Goal: Task Accomplishment & Management: Manage account settings

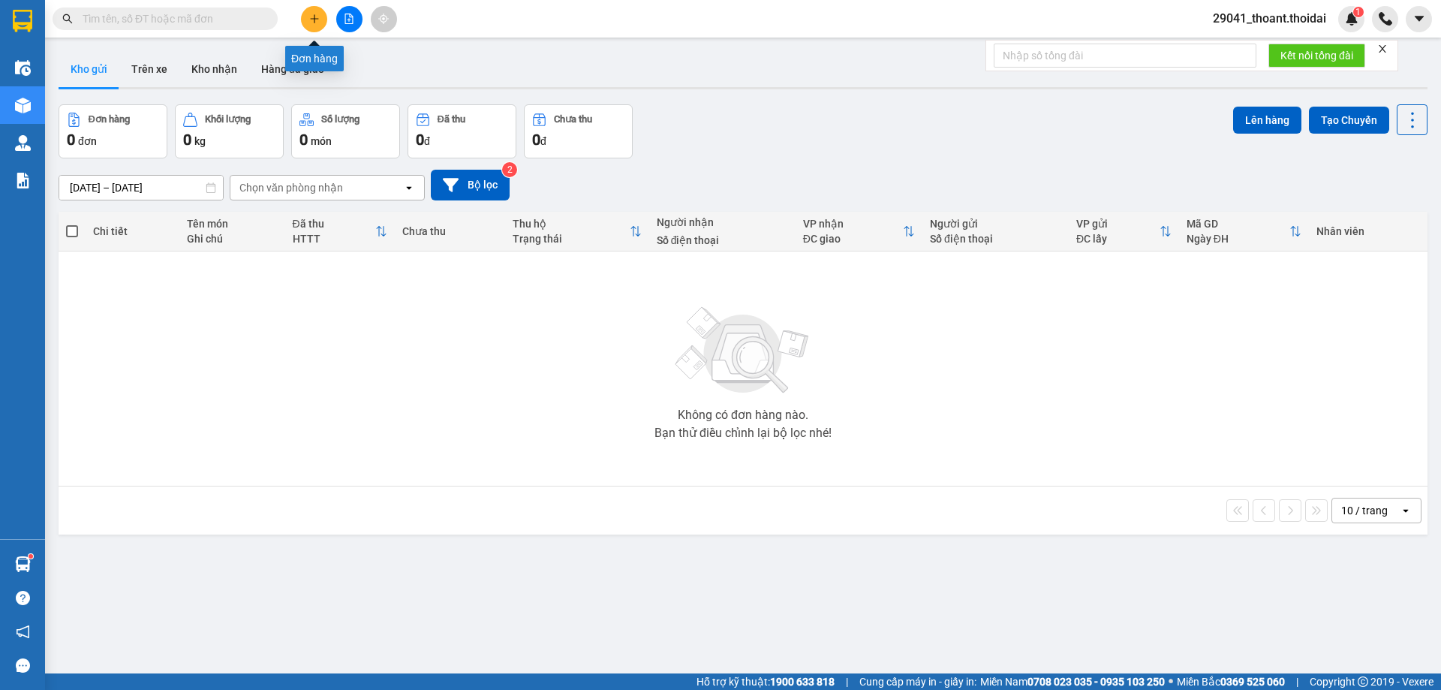
click at [316, 20] on icon "plus" at bounding box center [314, 19] width 11 height 11
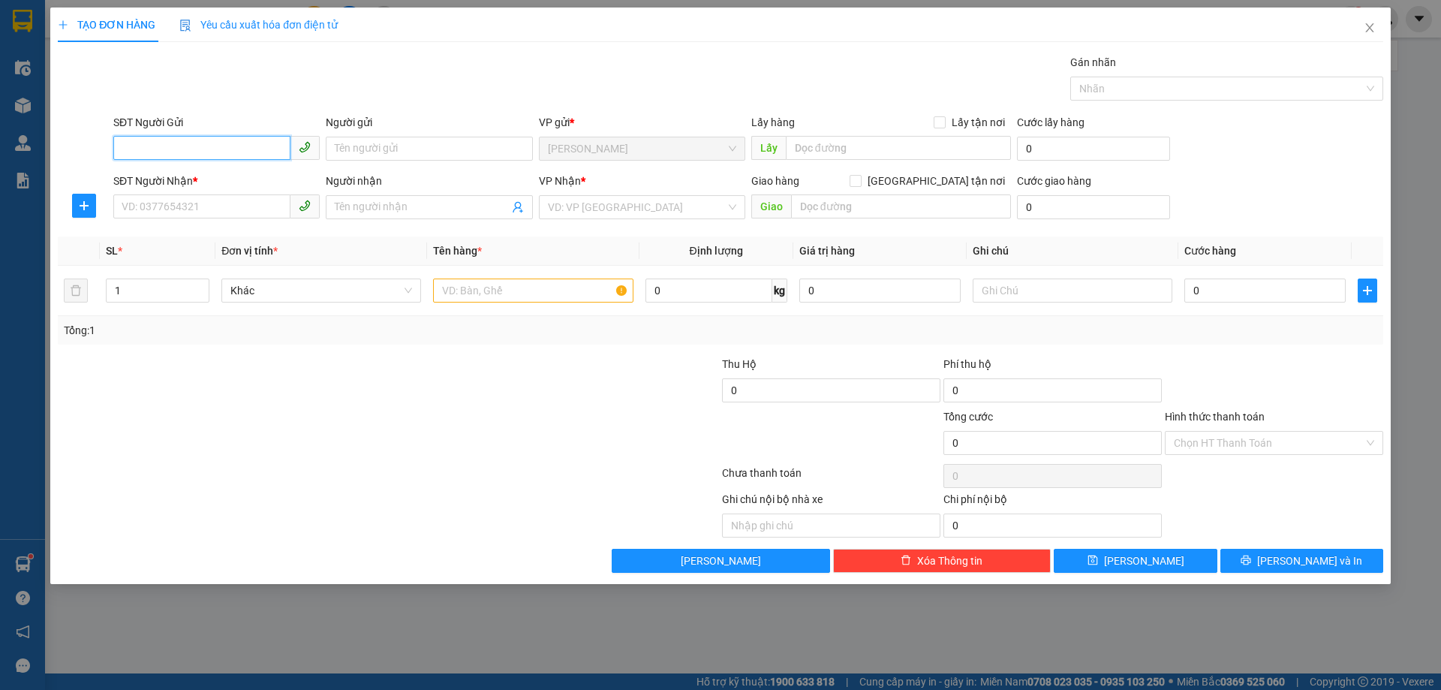
click at [185, 143] on input "SĐT Người Gửi" at bounding box center [201, 148] width 177 height 24
paste input "tel:[PHONE_NUMBER]"
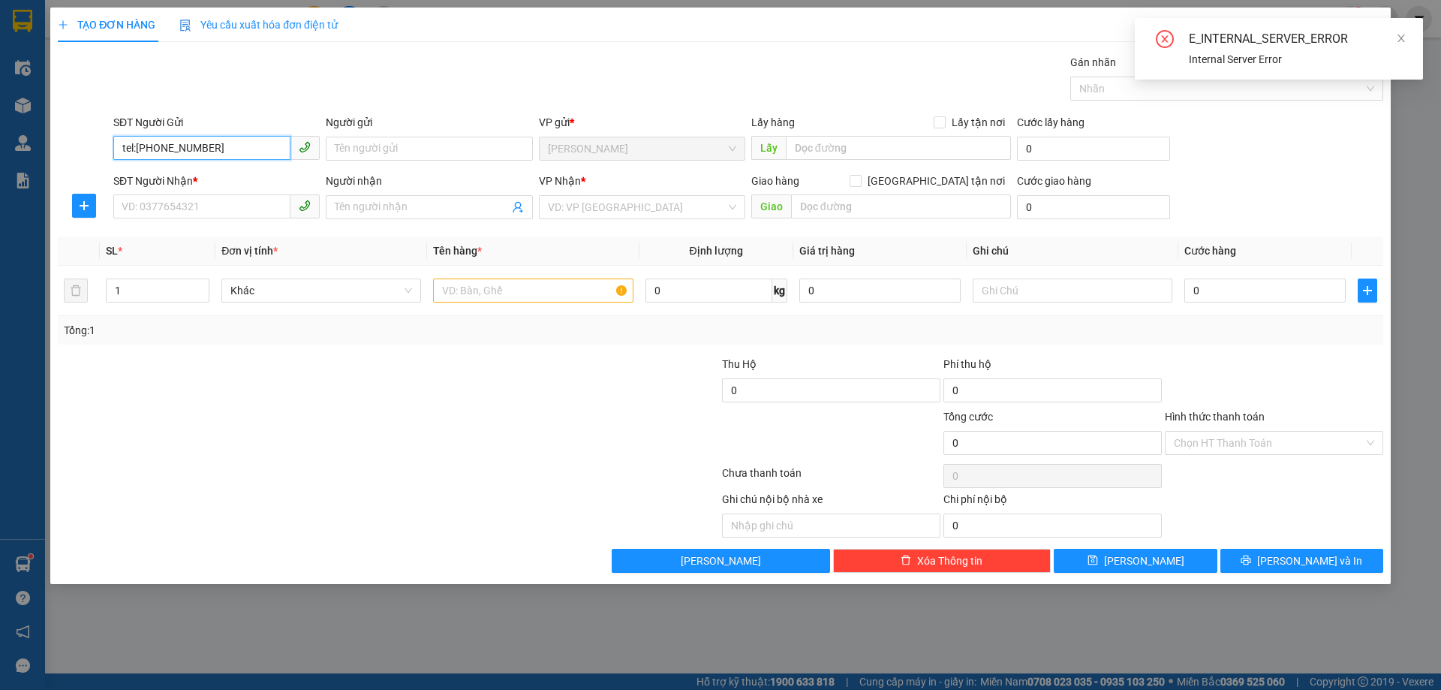
click at [133, 139] on input "tel:[PHONE_NUMBER]" at bounding box center [201, 148] width 177 height 24
click at [139, 144] on input "tel:[PHONE_NUMBER]" at bounding box center [201, 148] width 177 height 24
drag, startPoint x: 139, startPoint y: 148, endPoint x: 51, endPoint y: 128, distance: 90.0
click at [34, 139] on div "TẠO ĐƠN HÀNG Yêu cầu xuất hóa đơn điện tử Transit Pickup Surcharge Ids Transit …" at bounding box center [720, 345] width 1441 height 690
type input "0377358835"
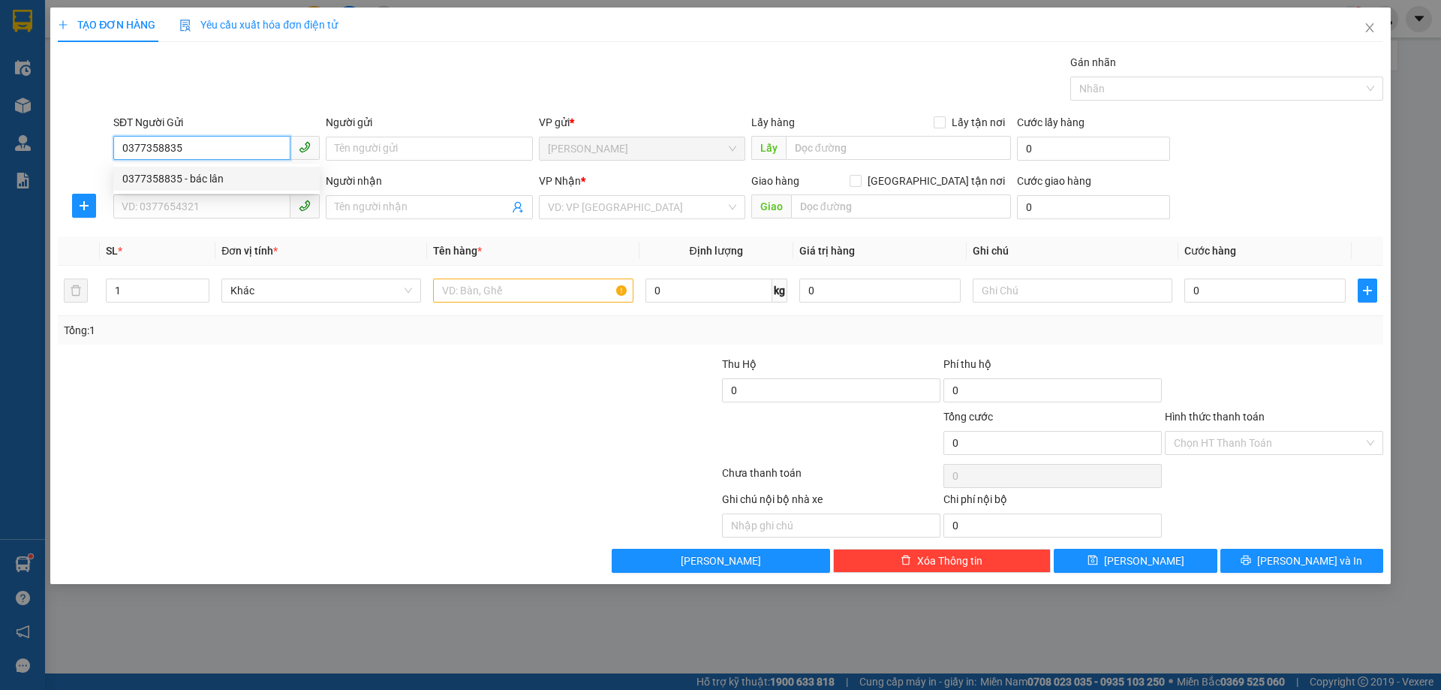
click at [197, 184] on div "0377358835 - bác lân" at bounding box center [216, 178] width 188 height 17
type input "bác lân"
checkbox input "true"
type input "cầu không"
click at [185, 201] on input "SĐT Người Nhận *" at bounding box center [201, 206] width 177 height 24
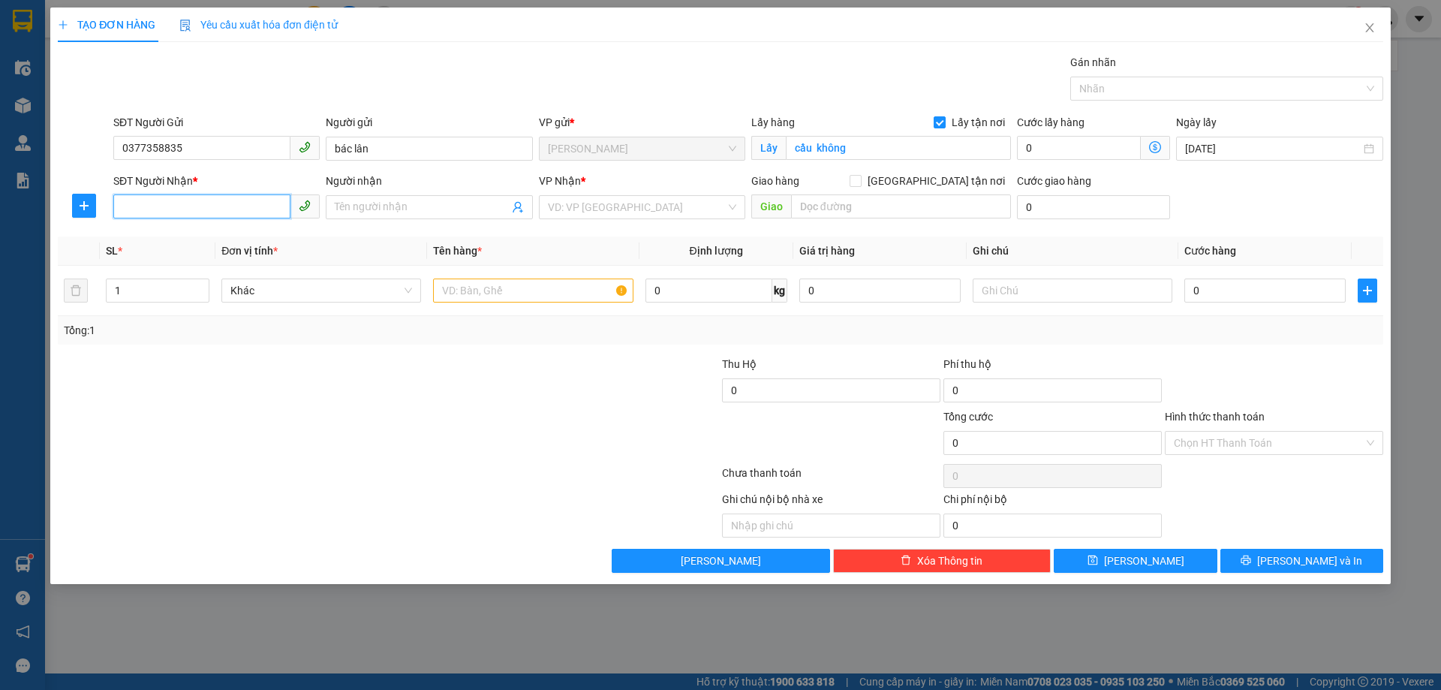
paste input "0983169555"
type input "0983169555"
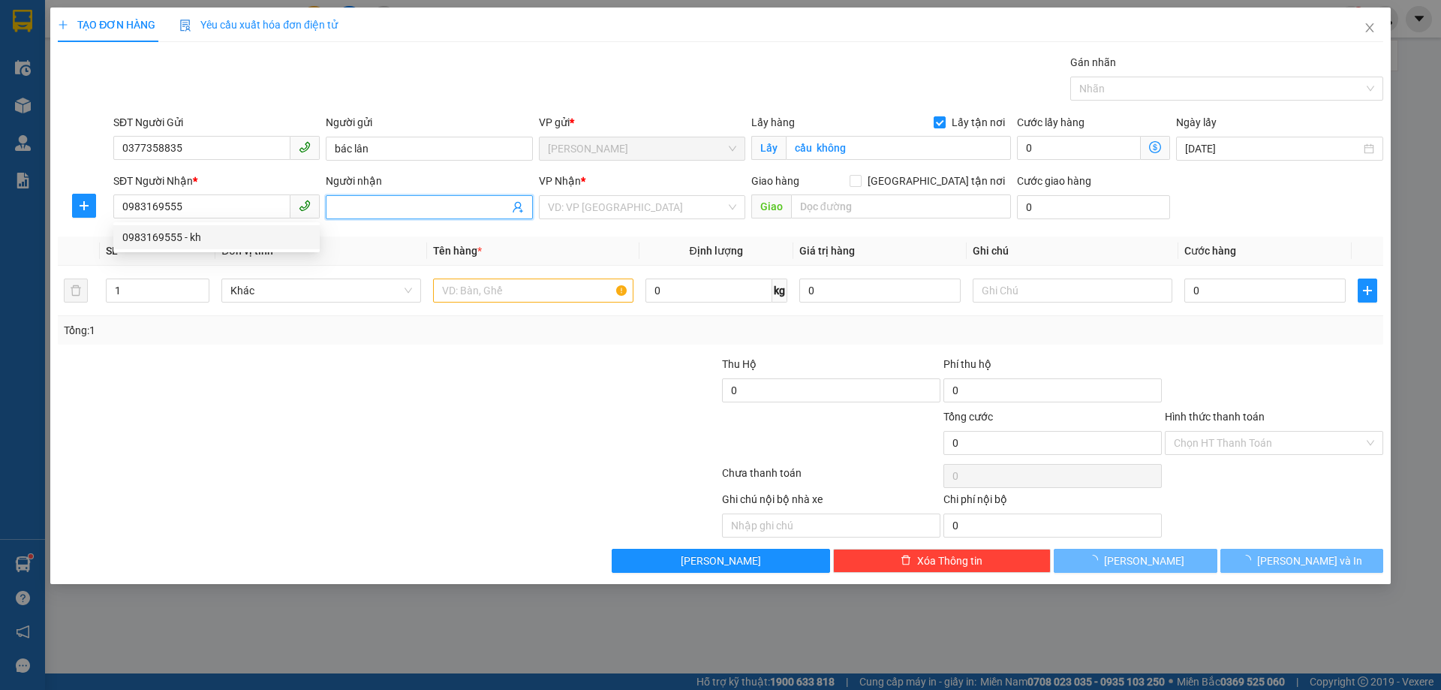
click at [374, 212] on input "Người nhận" at bounding box center [421, 207] width 173 height 17
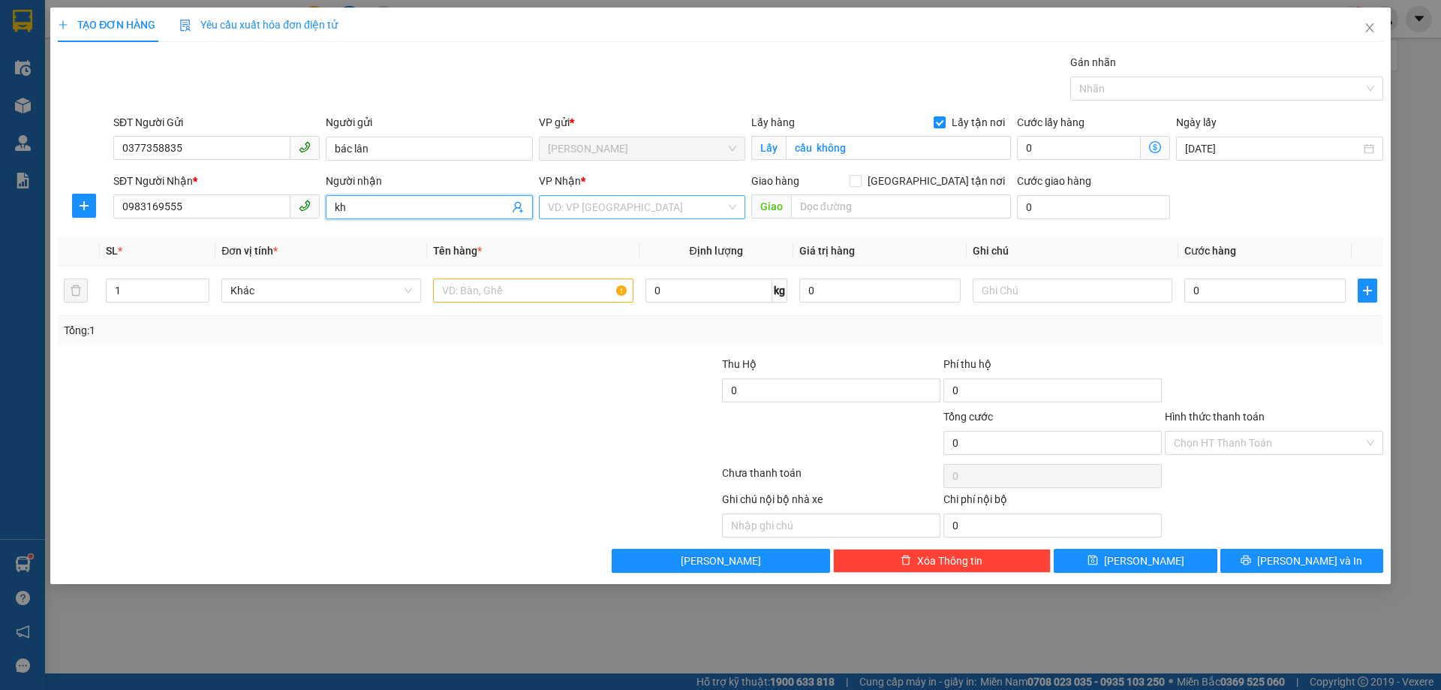
type input "kh"
click at [671, 209] on input "search" at bounding box center [637, 207] width 178 height 23
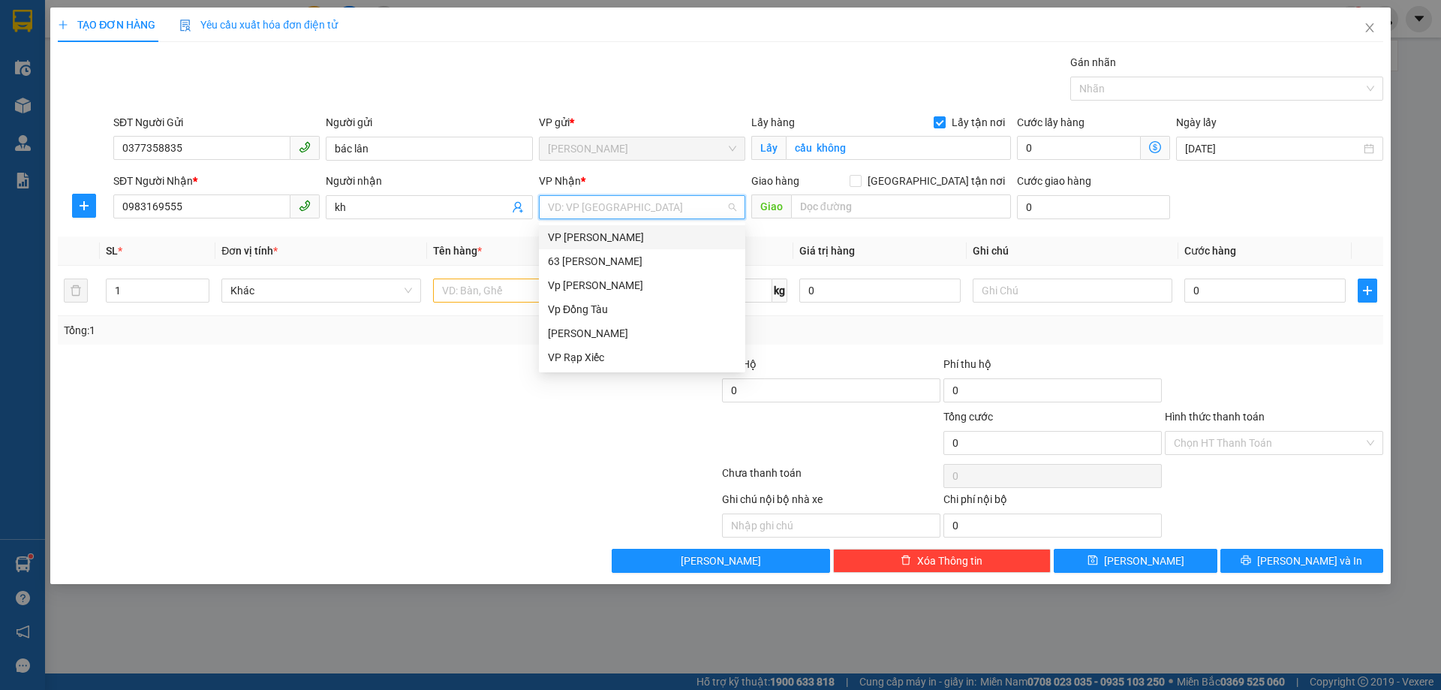
click at [627, 240] on div "VP [PERSON_NAME]" at bounding box center [642, 237] width 188 height 17
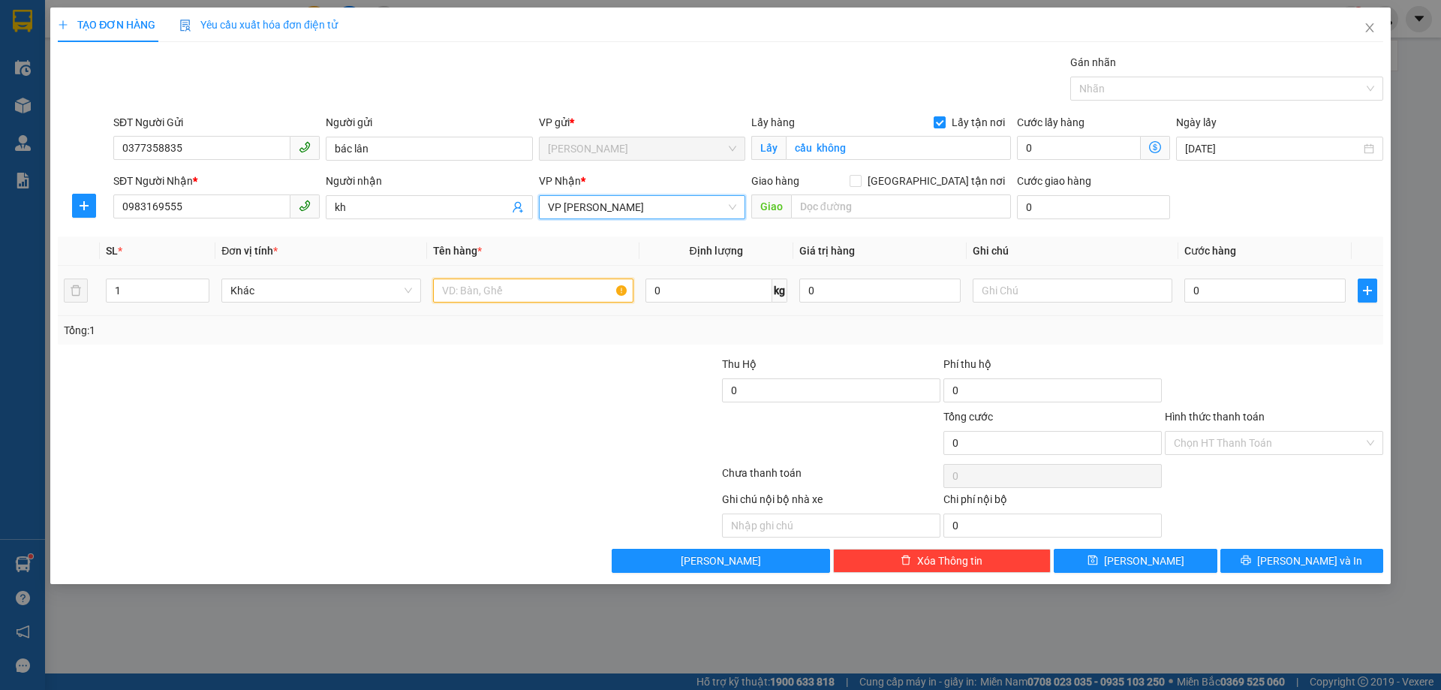
click at [508, 289] on input "text" at bounding box center [533, 291] width 200 height 24
type input "bao bí + đồ ăn"
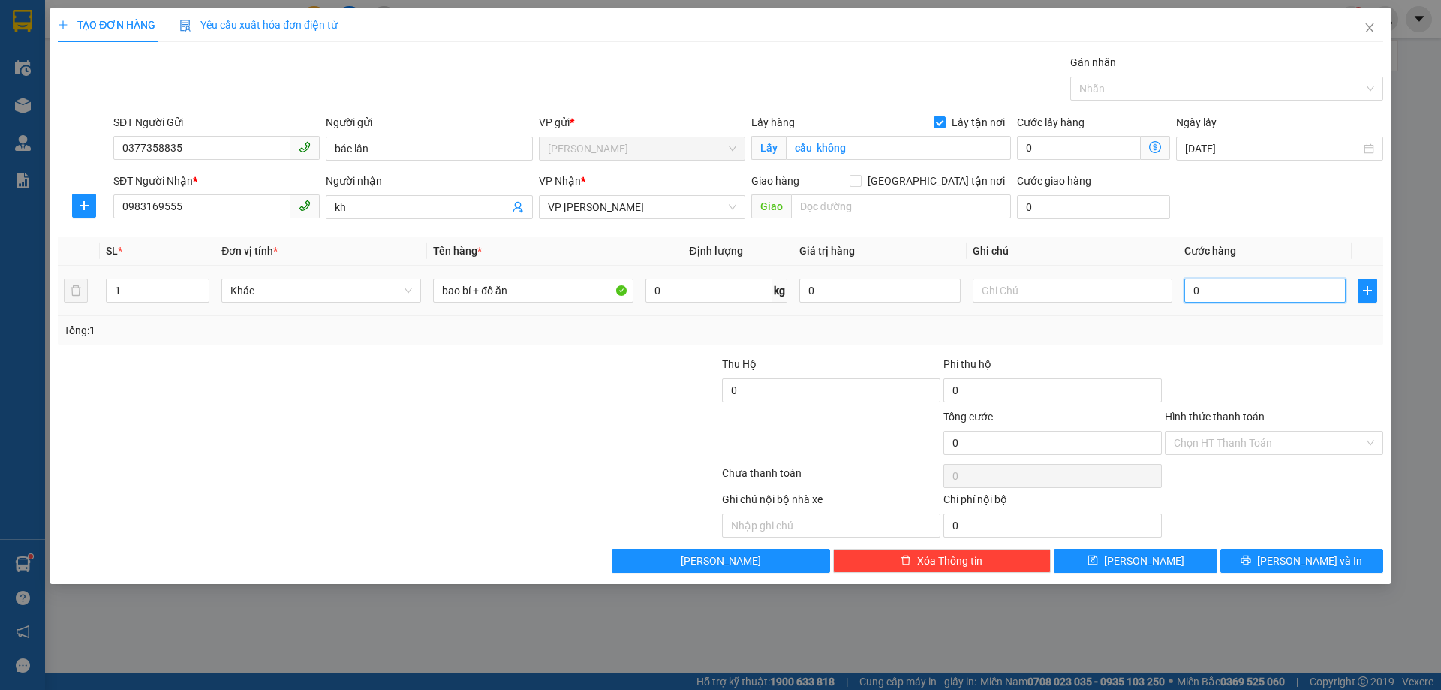
click at [1245, 293] on input "0" at bounding box center [1265, 291] width 161 height 24
type input "1"
type input "12"
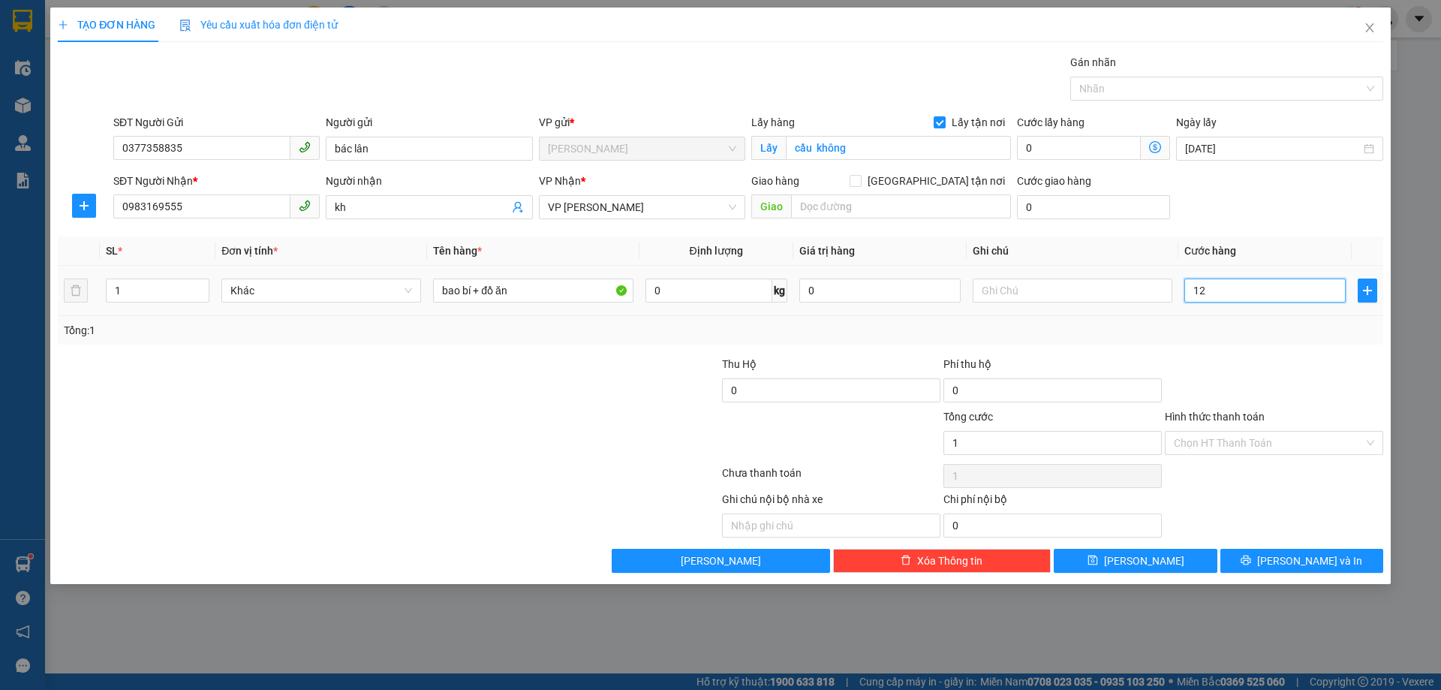
type input "12"
type input "120"
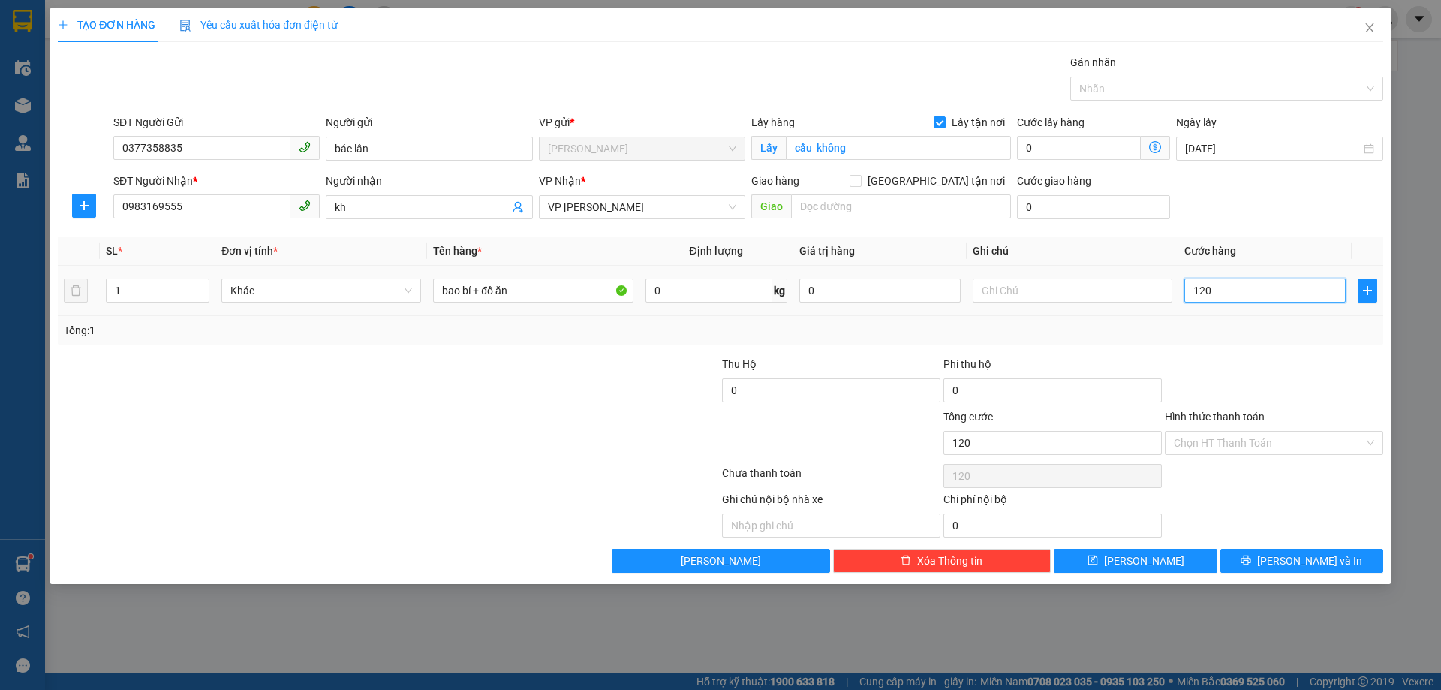
type input "1.200"
type input "12.000"
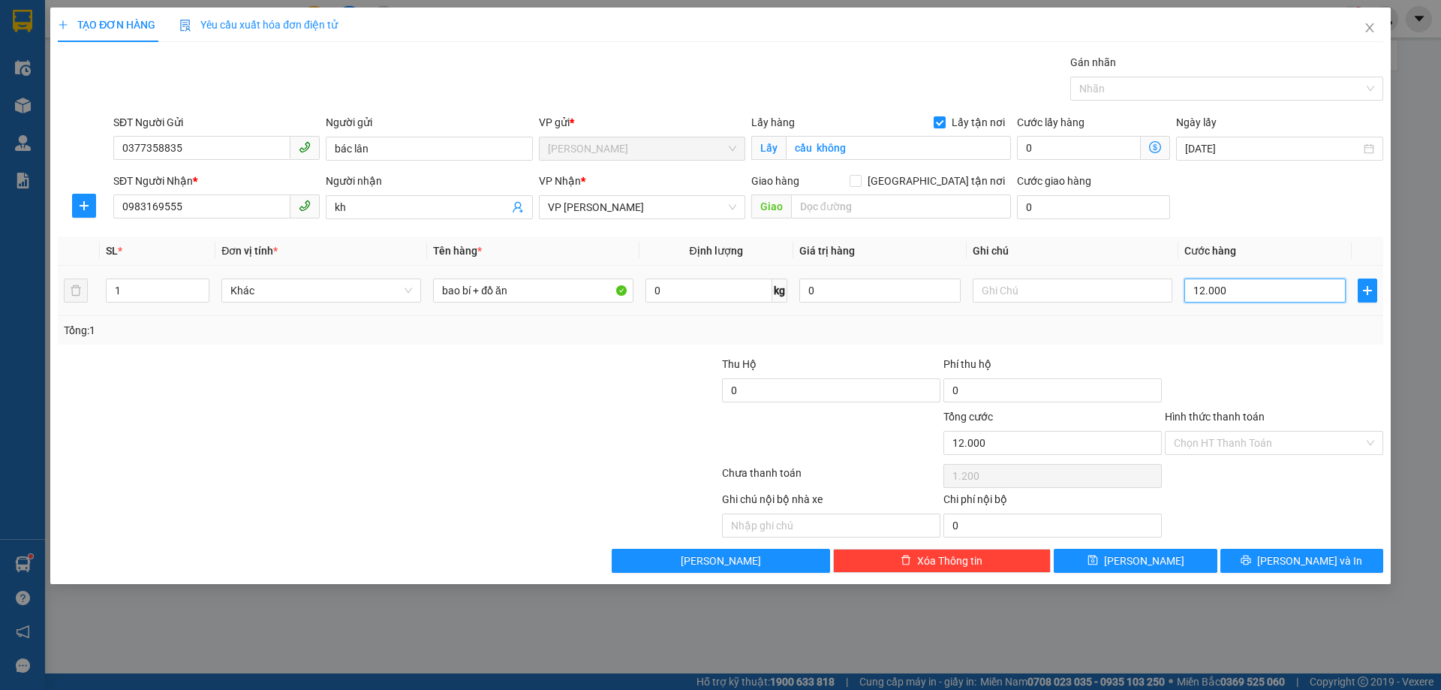
type input "12.000"
type input "120.000"
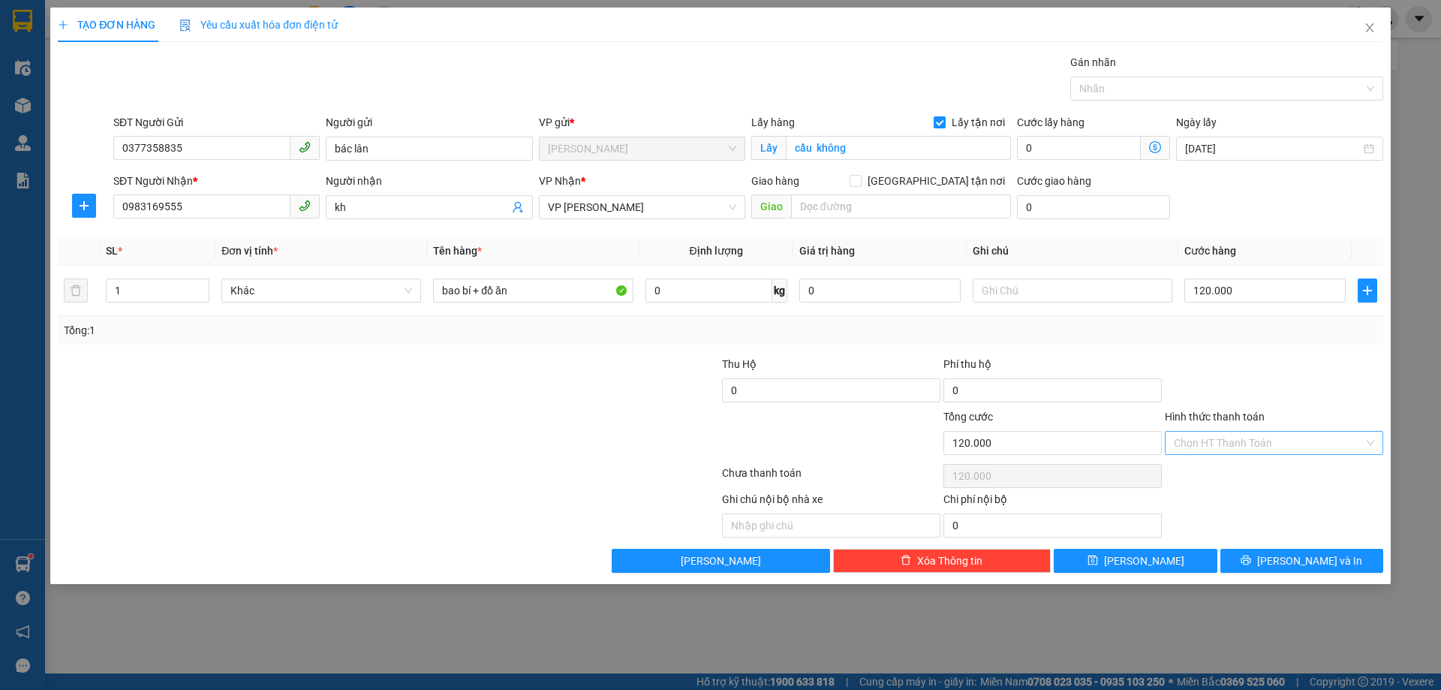
click at [1203, 439] on input "Hình thức thanh toán" at bounding box center [1269, 443] width 190 height 23
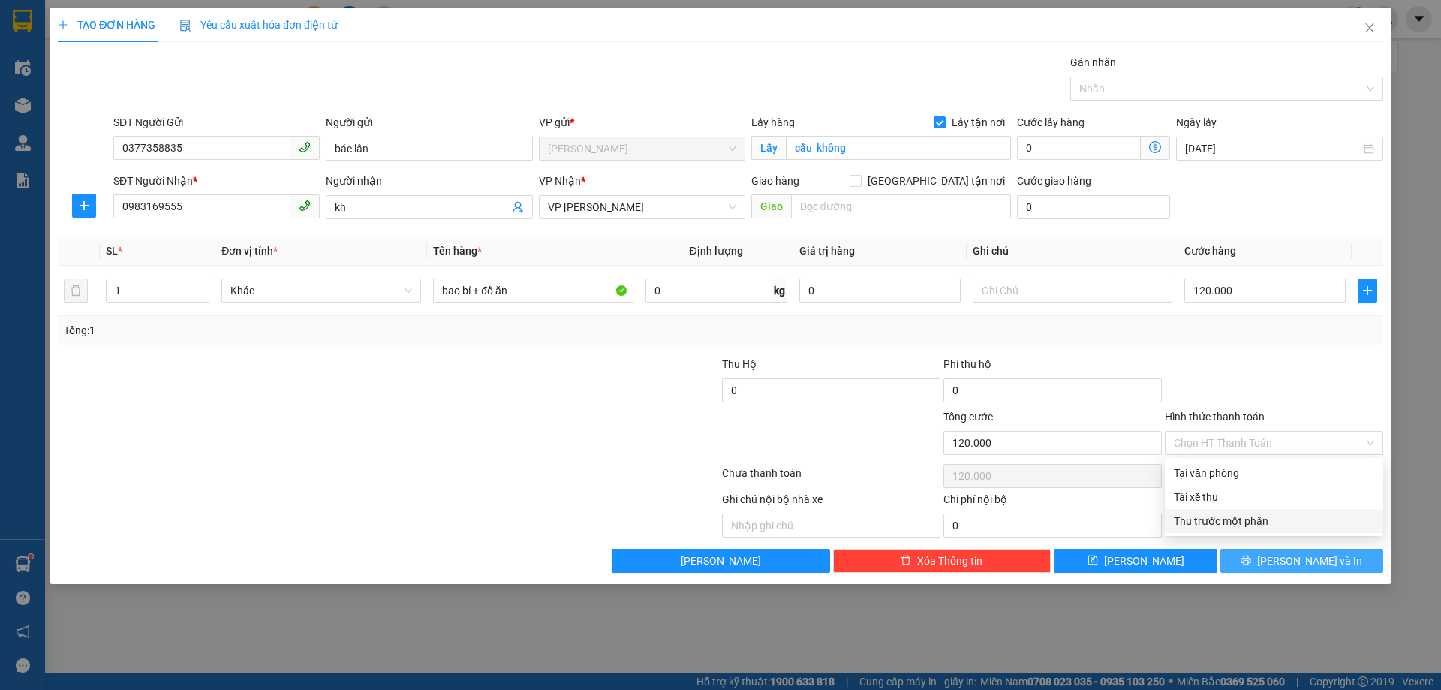
click at [1251, 561] on icon "printer" at bounding box center [1247, 561] width 10 height 10
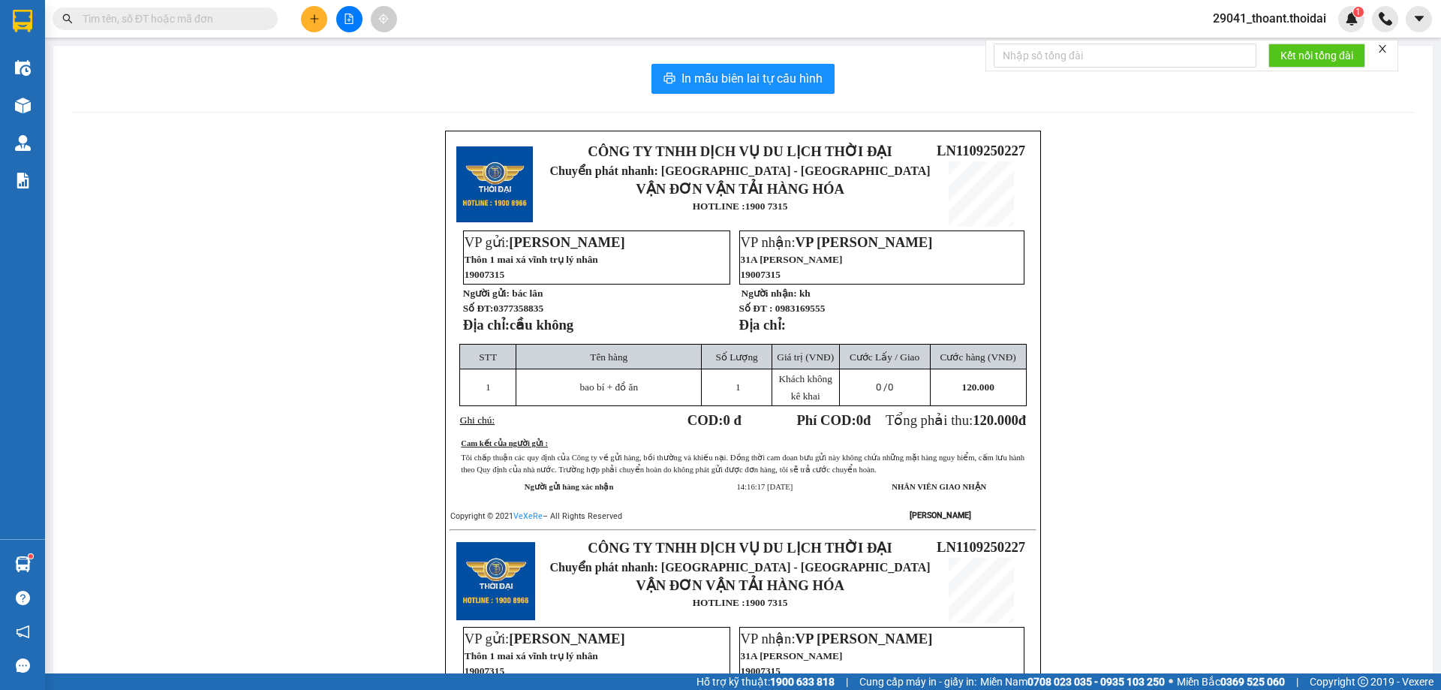
drag, startPoint x: 675, startPoint y: 398, endPoint x: 598, endPoint y: 297, distance: 126.9
click at [598, 297] on p "Người gửi: bác lân" at bounding box center [595, 293] width 265 height 13
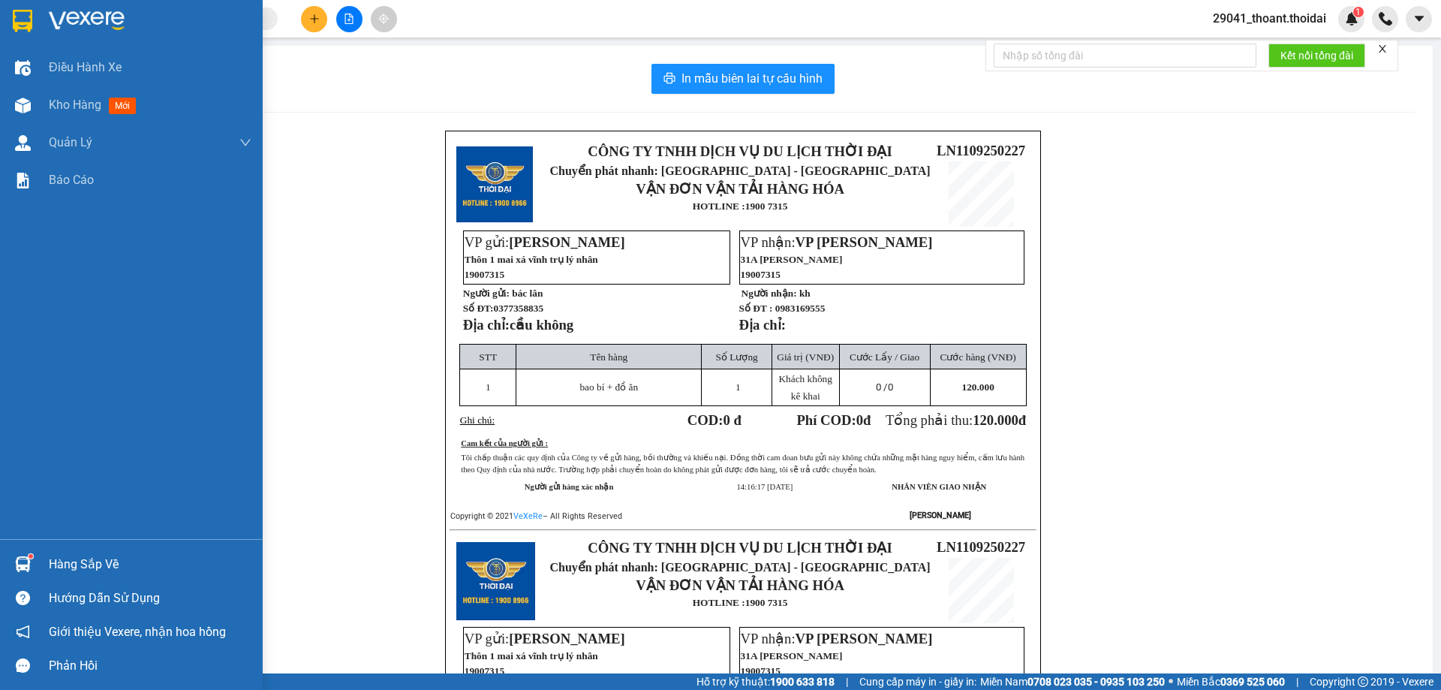
click at [36, 556] on div "Hàng sắp về" at bounding box center [131, 564] width 263 height 34
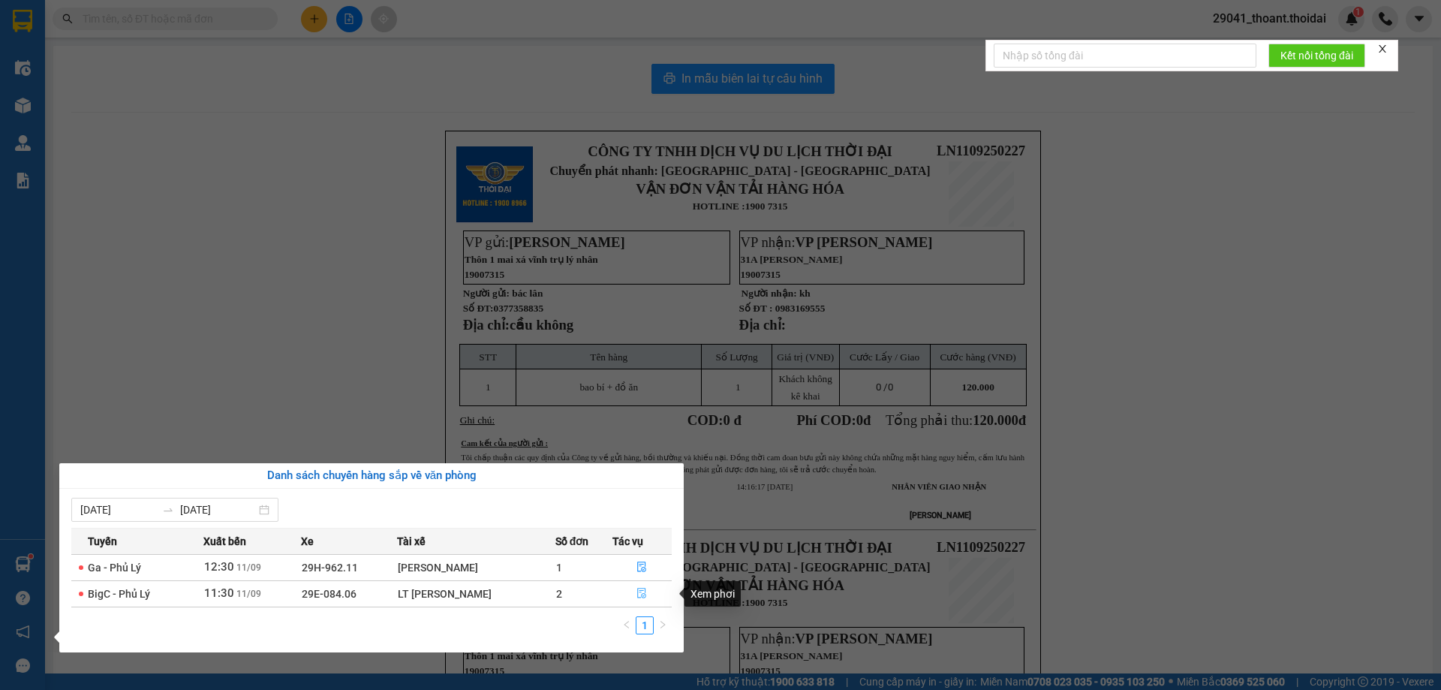
click at [639, 593] on icon "file-done" at bounding box center [642, 593] width 11 height 11
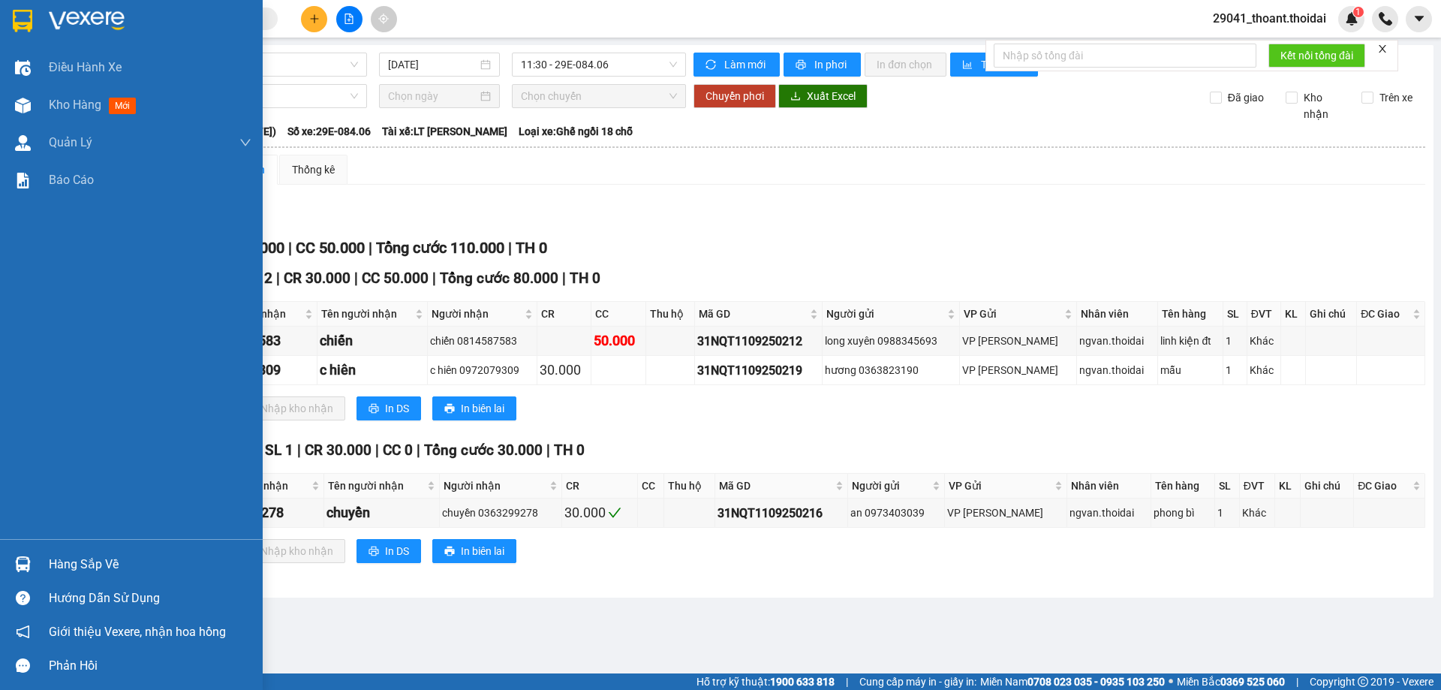
click at [63, 5] on div at bounding box center [131, 24] width 263 height 49
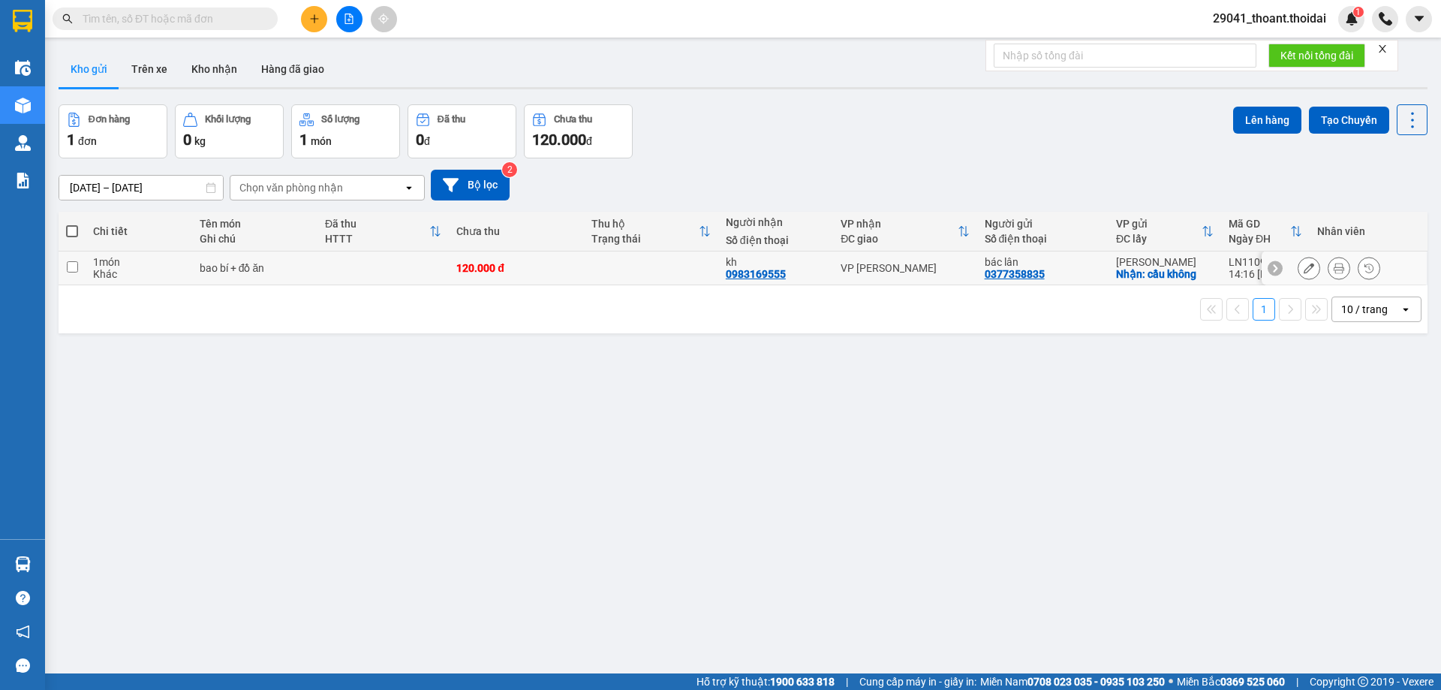
click at [315, 279] on td "bao bí + đồ ăn" at bounding box center [254, 268] width 125 height 34
checkbox input "true"
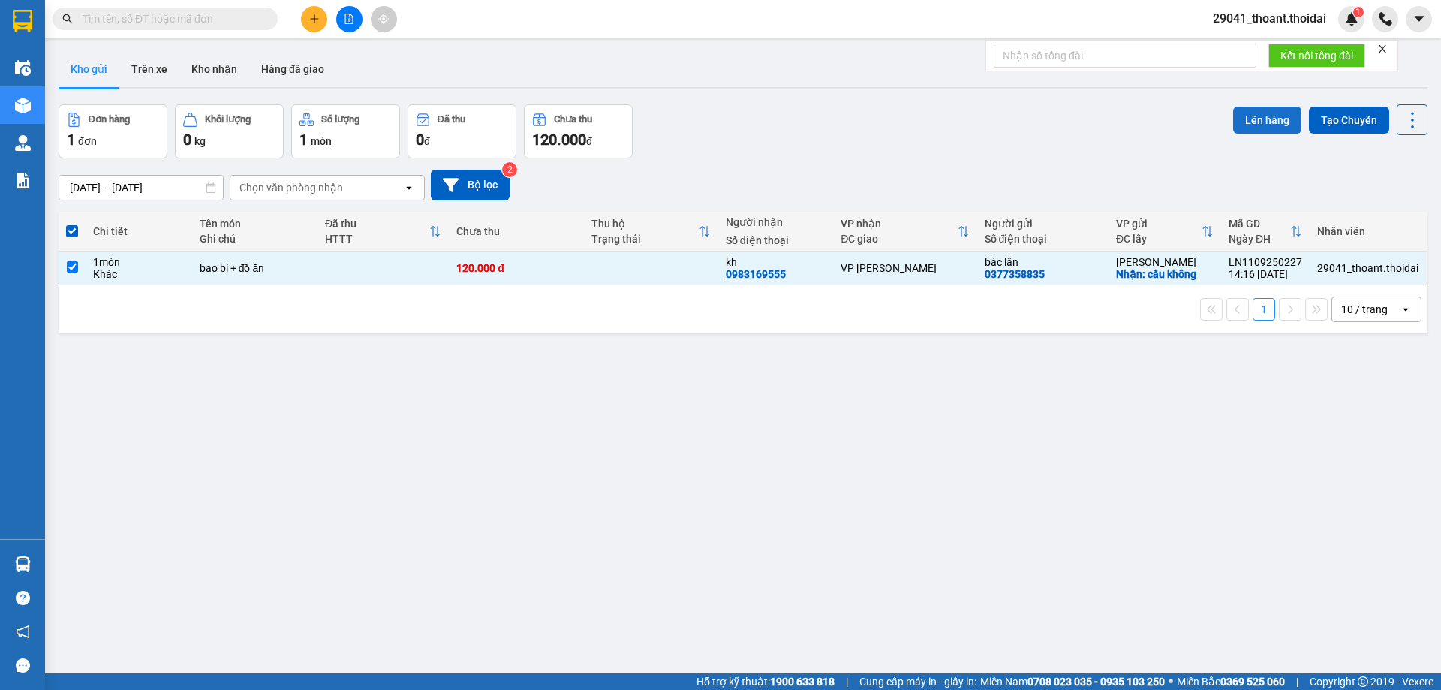
click at [1270, 112] on button "Lên hàng" at bounding box center [1267, 120] width 68 height 27
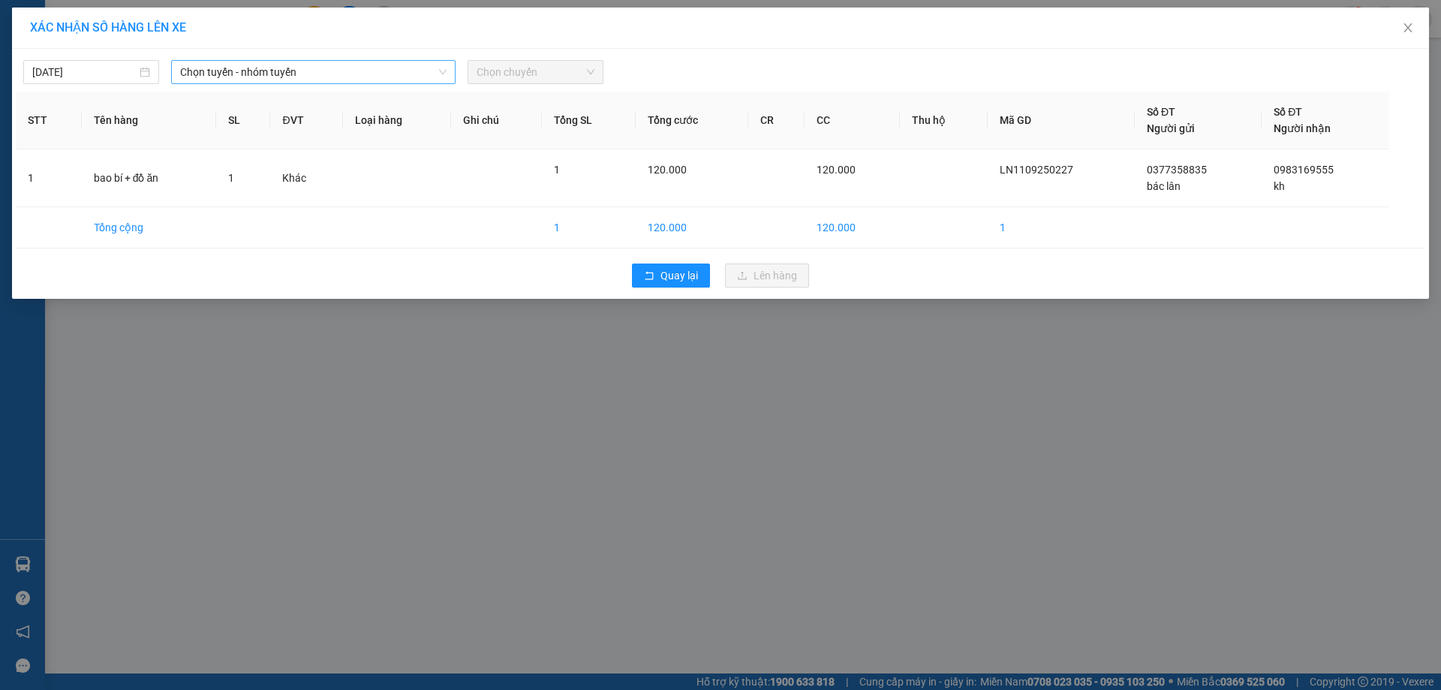
click at [312, 74] on span "Chọn tuyến - nhóm tuyến" at bounding box center [313, 72] width 267 height 23
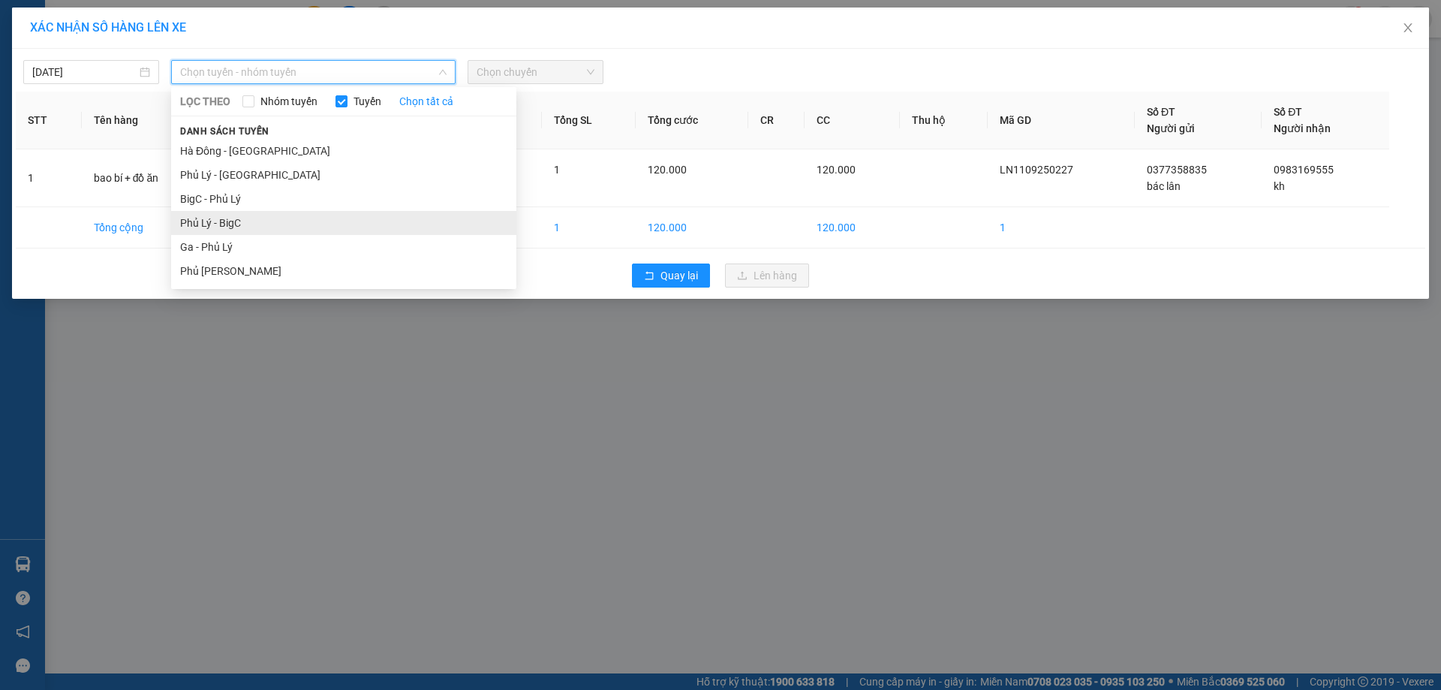
click at [258, 220] on li "Phủ Lý - BigC" at bounding box center [343, 223] width 345 height 24
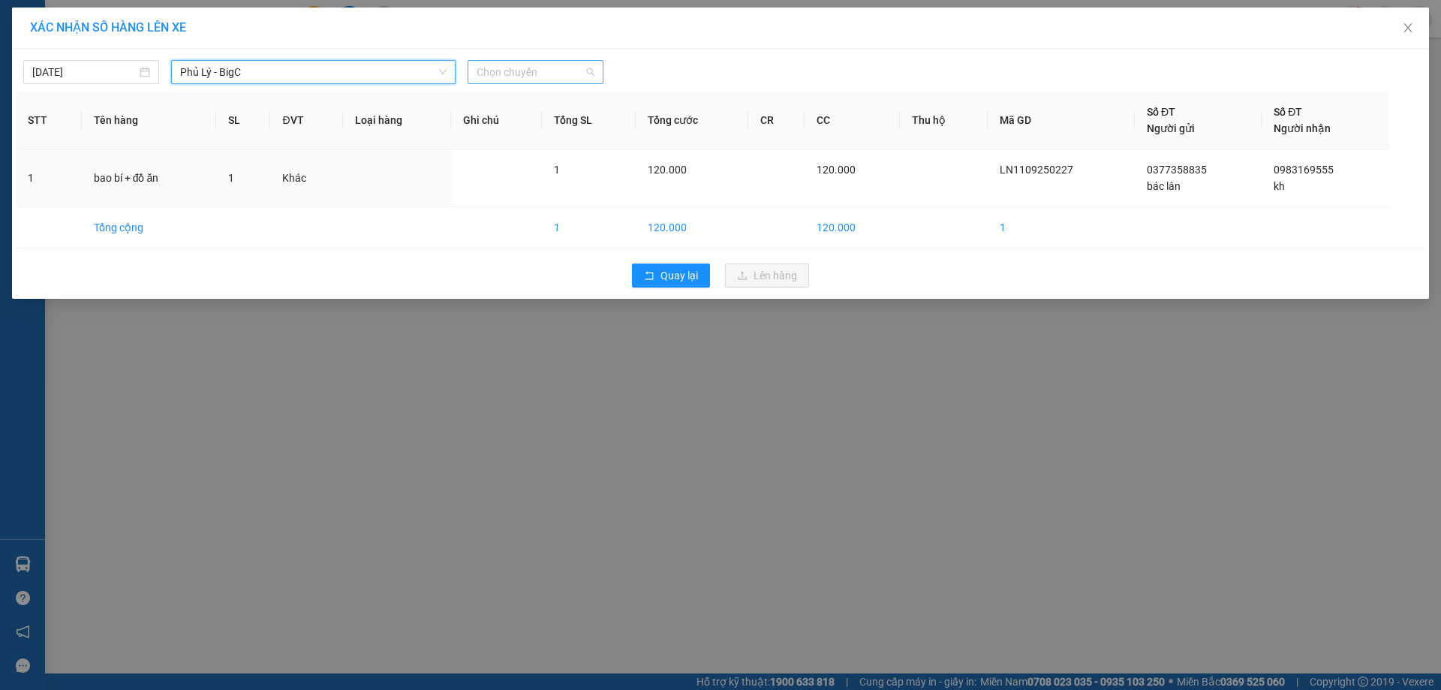
click at [544, 69] on span "Chọn chuyến" at bounding box center [536, 72] width 118 height 23
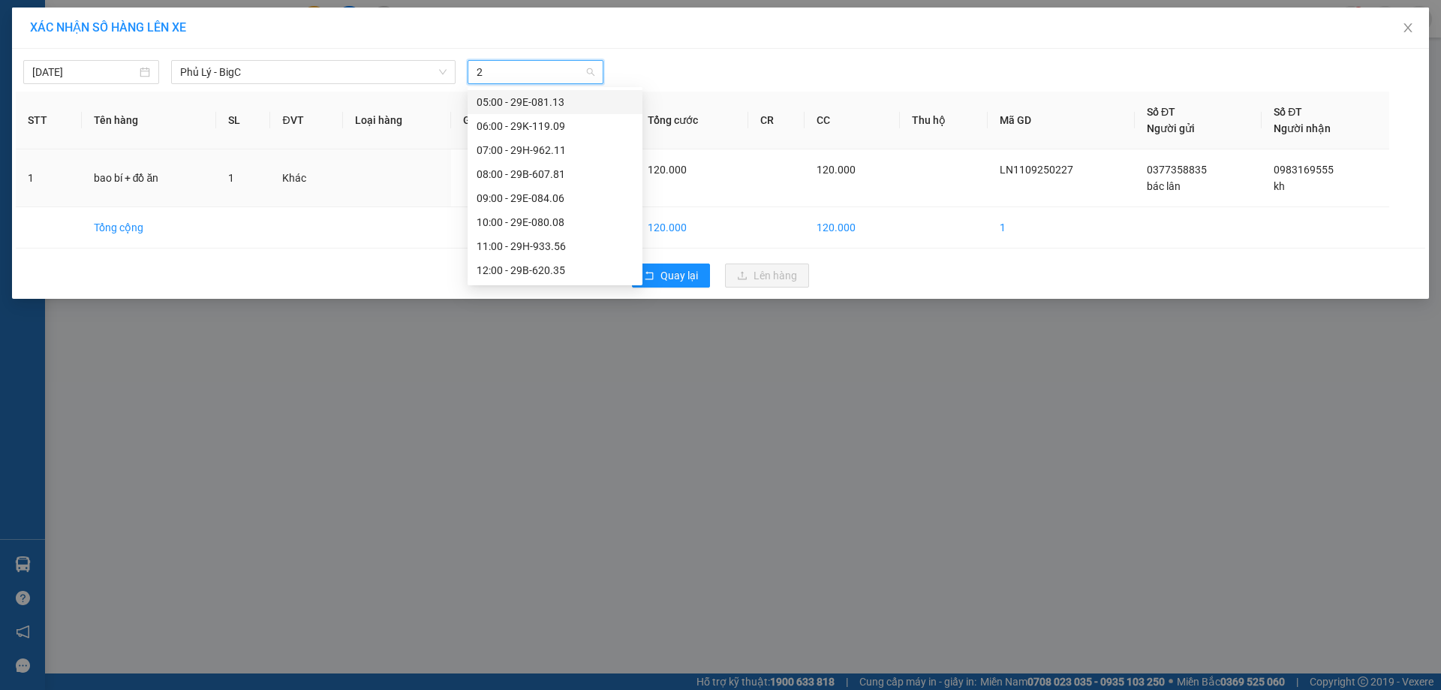
type input "22"
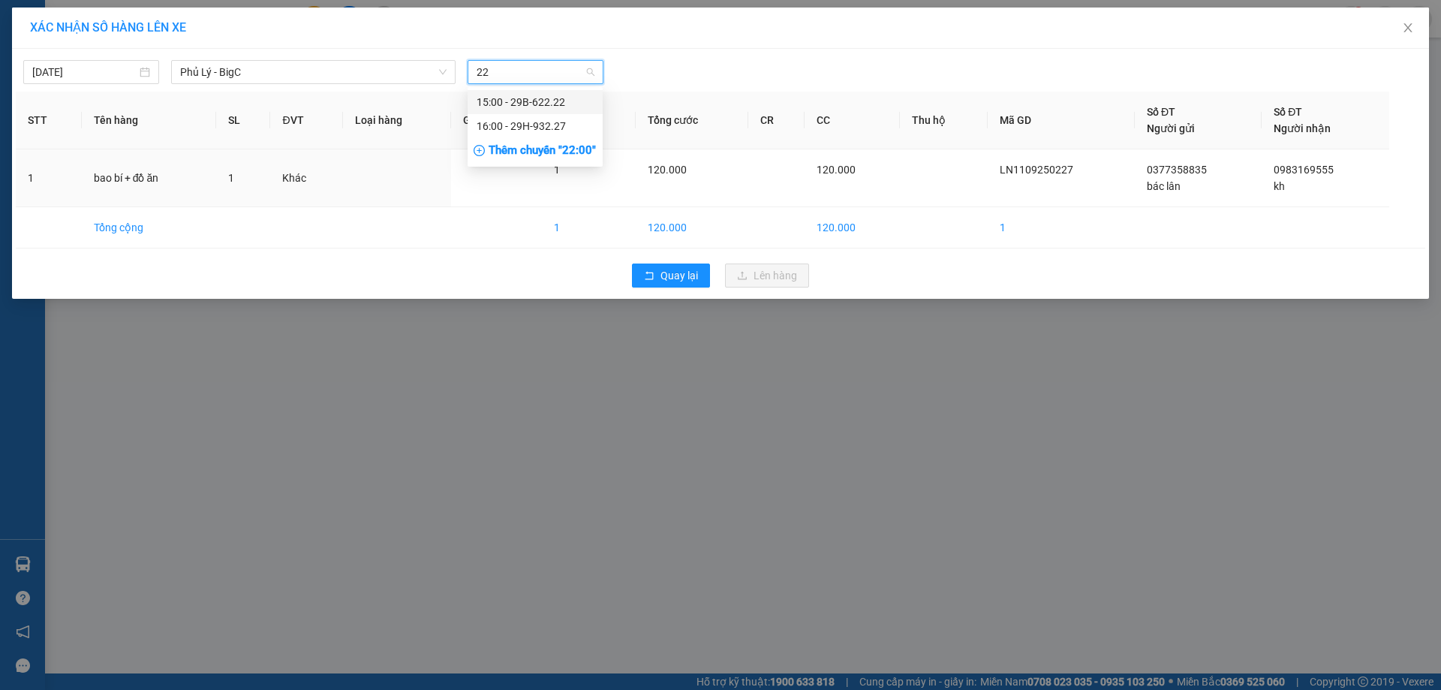
click at [553, 98] on div "15:00 - 29B-622.22" at bounding box center [535, 102] width 117 height 17
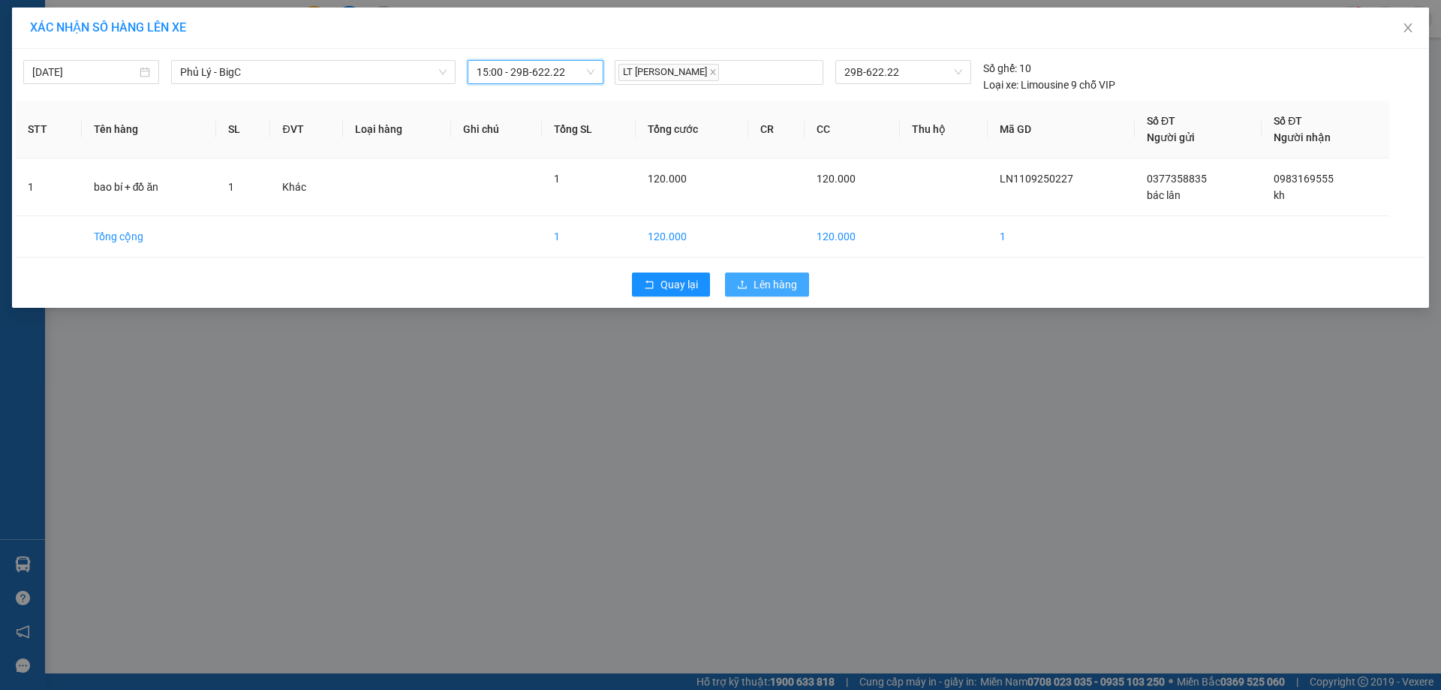
click at [744, 281] on icon "upload" at bounding box center [742, 284] width 11 height 11
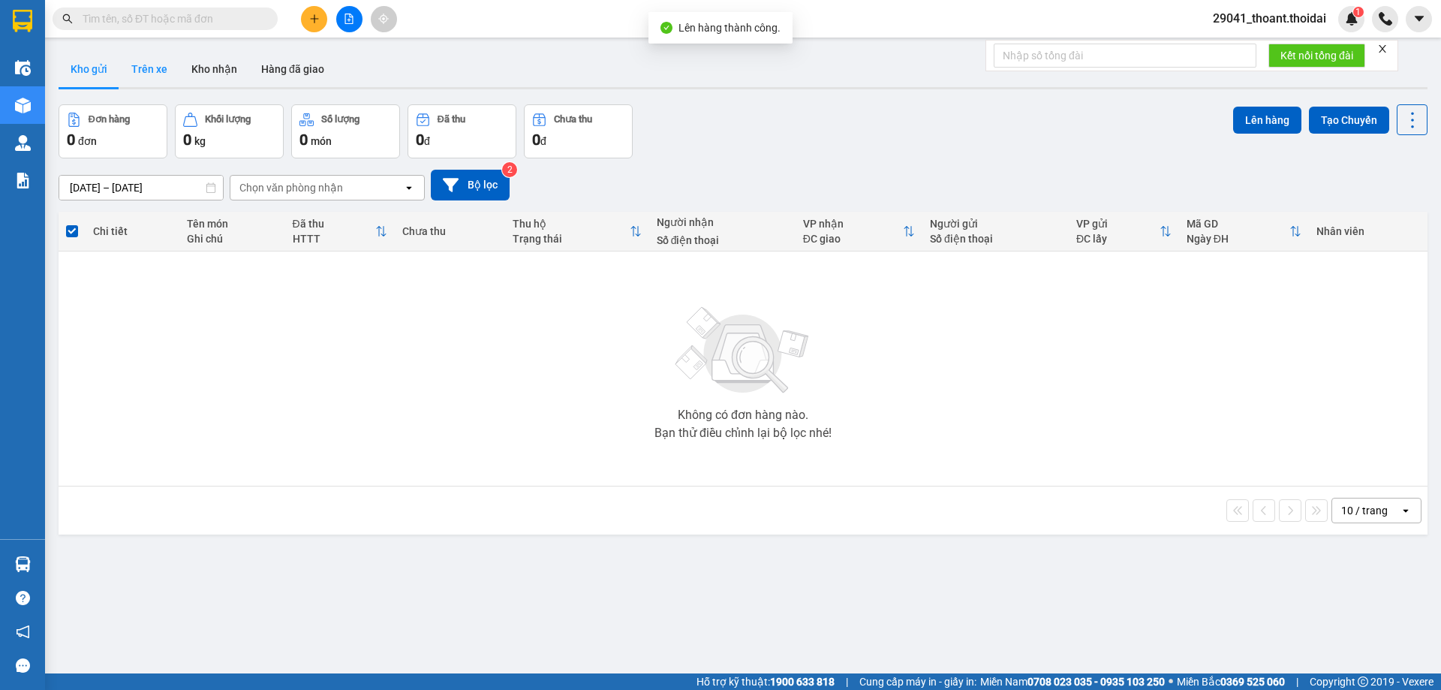
click at [158, 70] on button "Trên xe" at bounding box center [149, 69] width 60 height 36
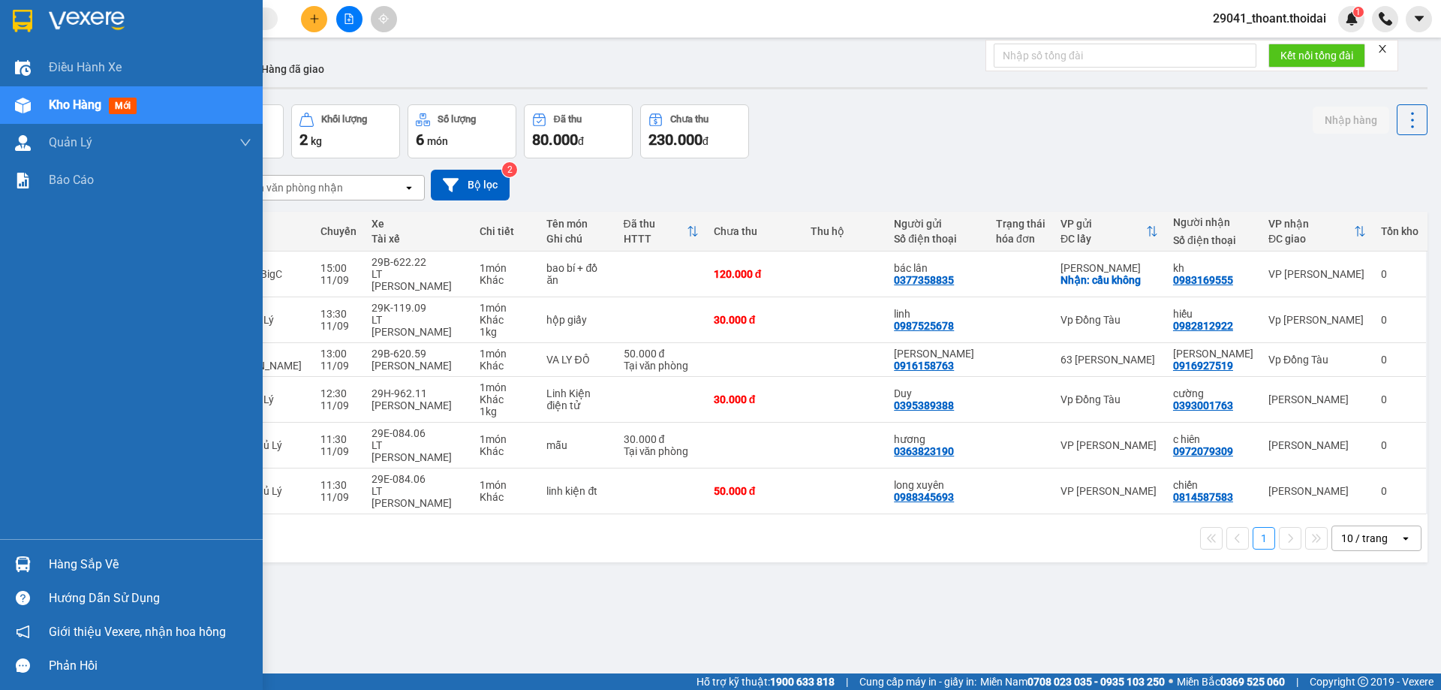
click at [66, 568] on div "Hàng sắp về" at bounding box center [150, 564] width 203 height 23
